Goal: Task Accomplishment & Management: Manage account settings

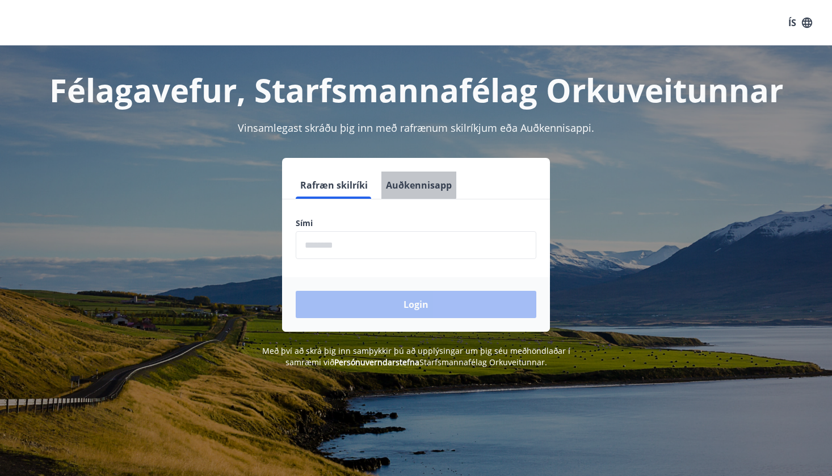
click at [397, 181] on button "Auðkennisapp" at bounding box center [418, 184] width 75 height 27
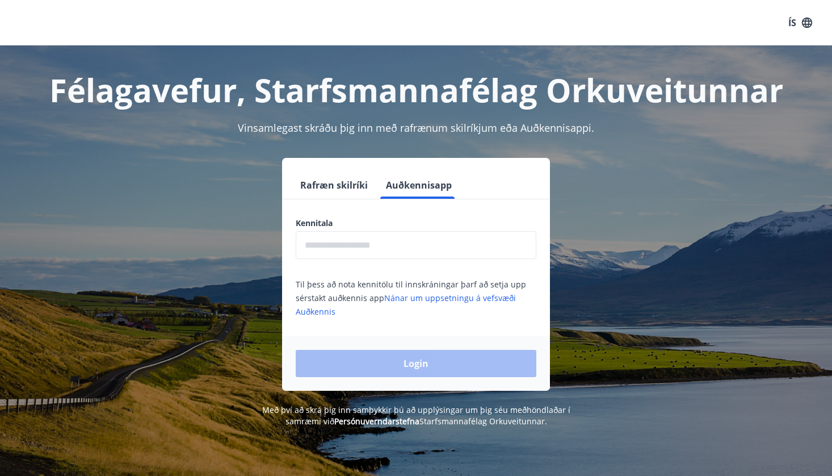
click at [368, 240] on input "text" at bounding box center [416, 245] width 241 height 28
type input "**********"
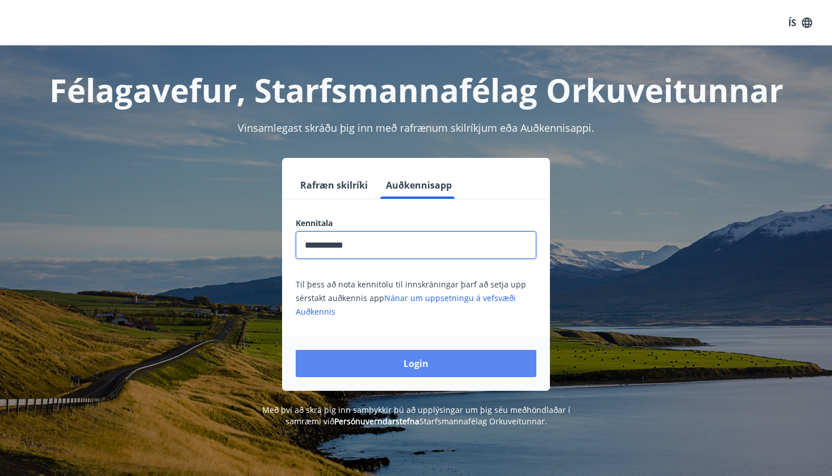
click at [383, 354] on button "Login" at bounding box center [416, 363] width 241 height 27
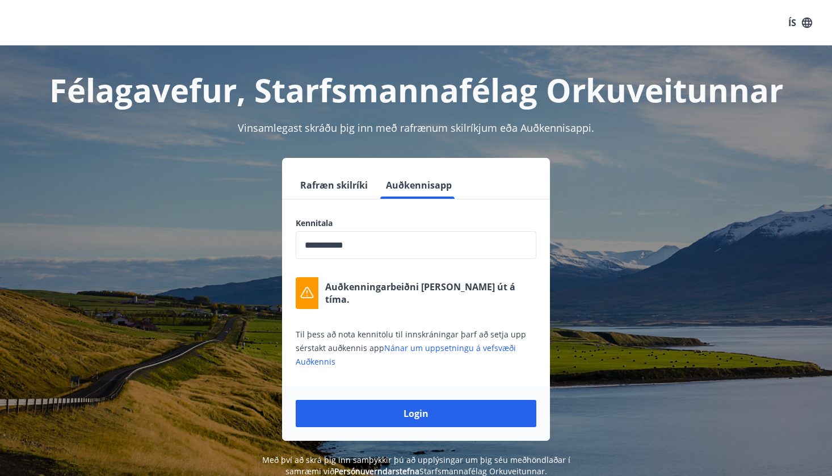
click at [471, 397] on div "Login" at bounding box center [416, 413] width 268 height 54
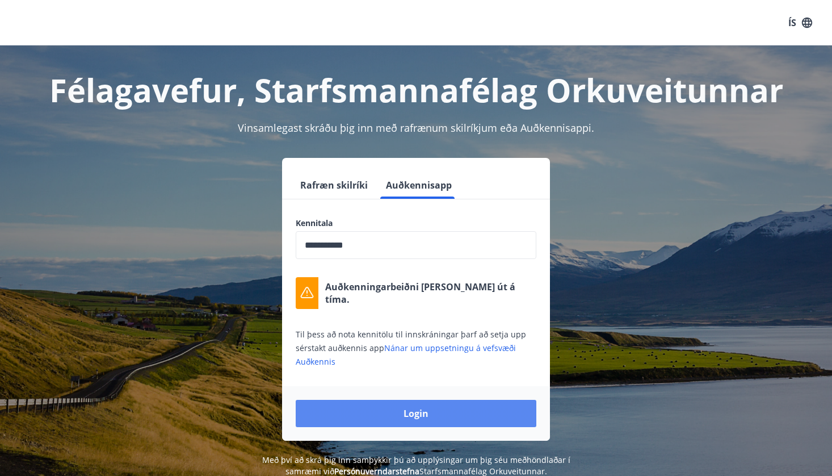
click at [468, 403] on button "Login" at bounding box center [416, 413] width 241 height 27
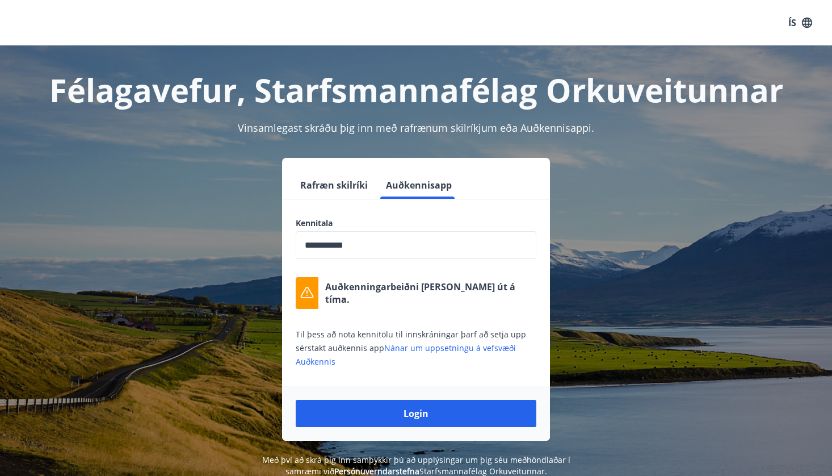
click at [379, 297] on p "Auðkenningarbeiðni [PERSON_NAME] út á tíma." at bounding box center [430, 292] width 211 height 25
